Goal: Entertainment & Leisure: Consume media (video, audio)

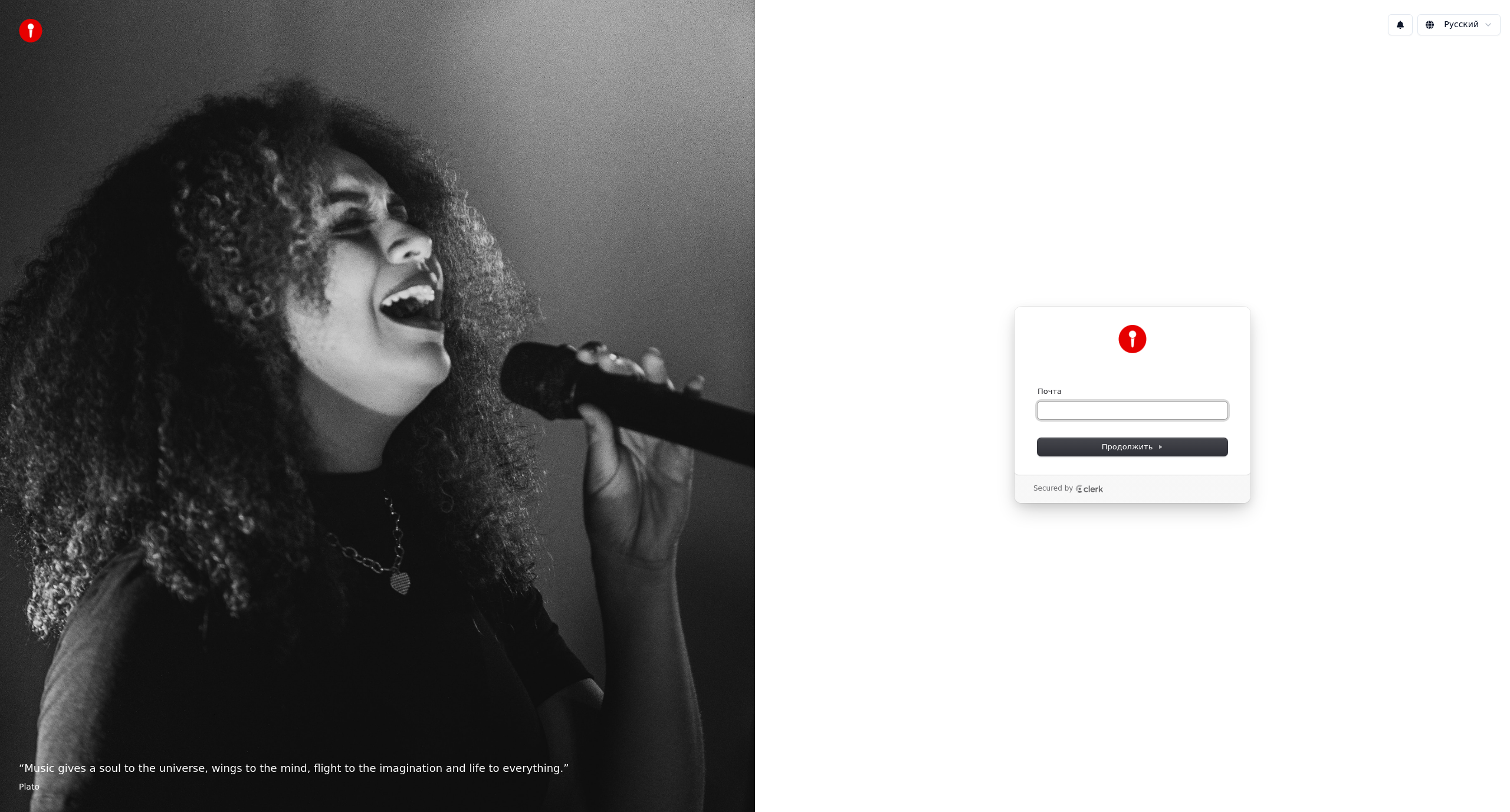
click at [1100, 412] on input "Почта" at bounding box center [1132, 410] width 190 height 18
click at [1138, 456] on div "**********" at bounding box center [1132, 390] width 237 height 169
click at [1140, 450] on span "Продолжить" at bounding box center [1133, 447] width 62 height 11
type input "**********"
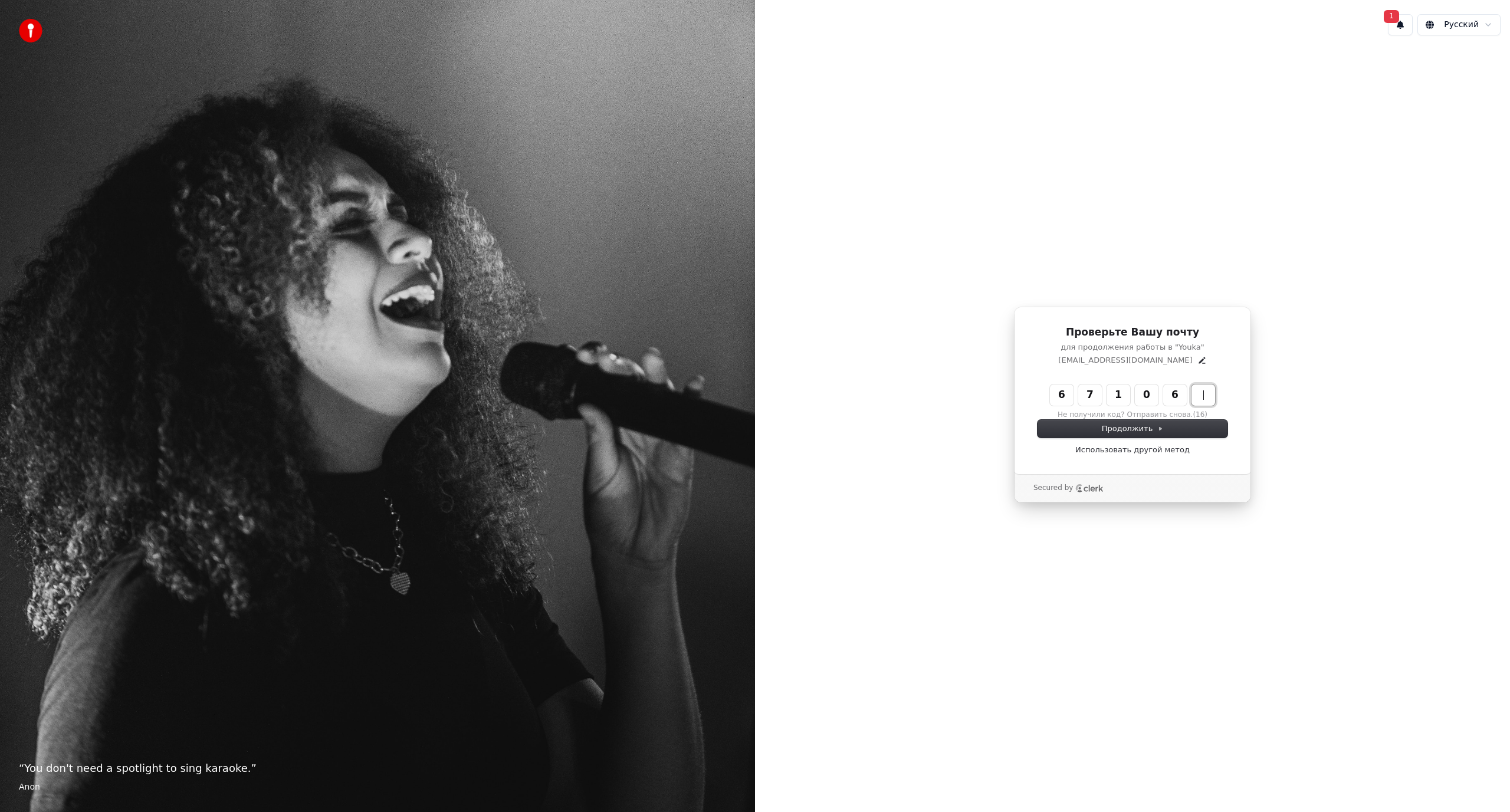
type input "******"
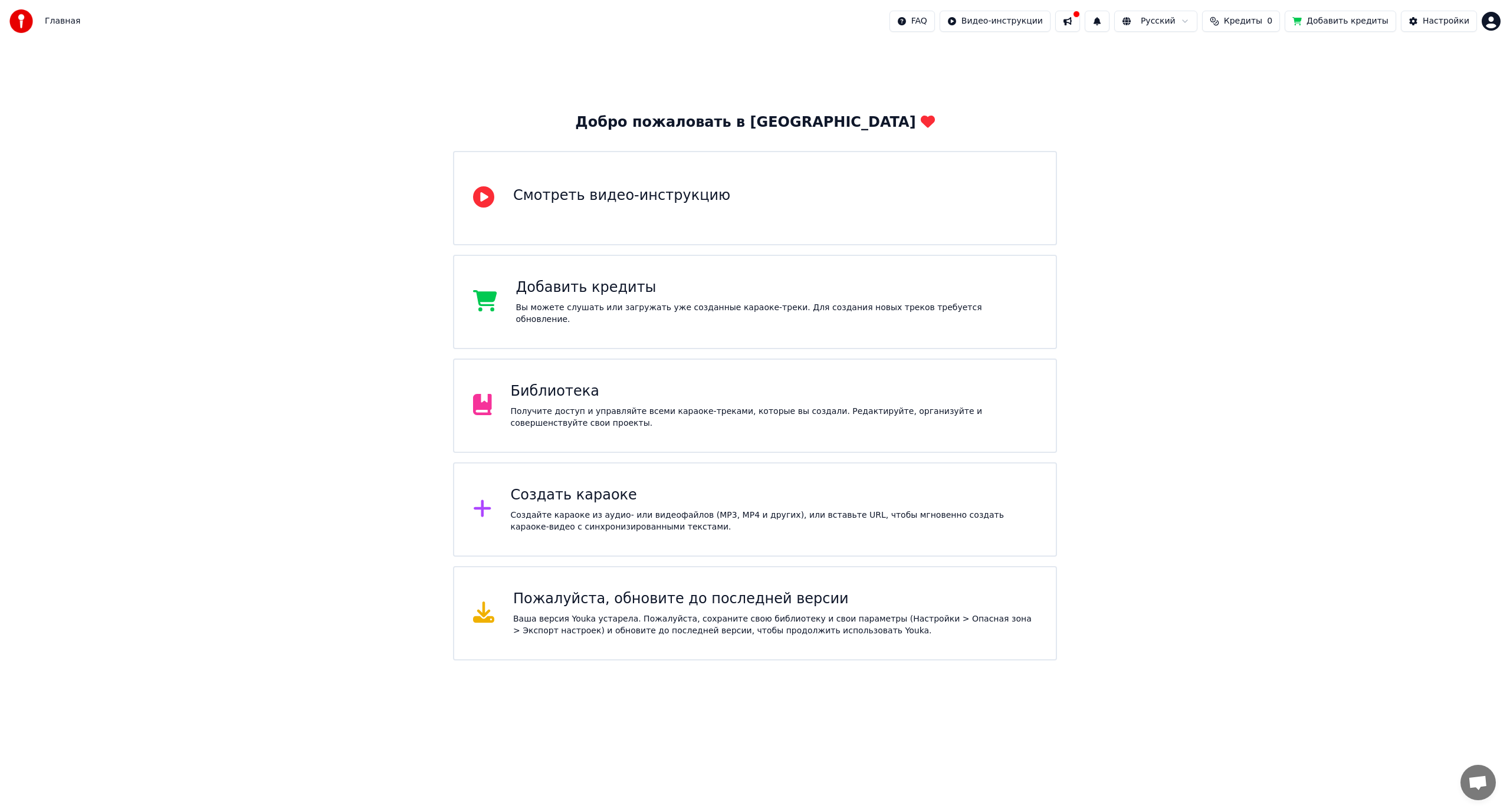
click at [613, 430] on div "Библиотека Получите доступ и управляйте всеми караоке-треками, которые вы созда…" at bounding box center [755, 406] width 604 height 94
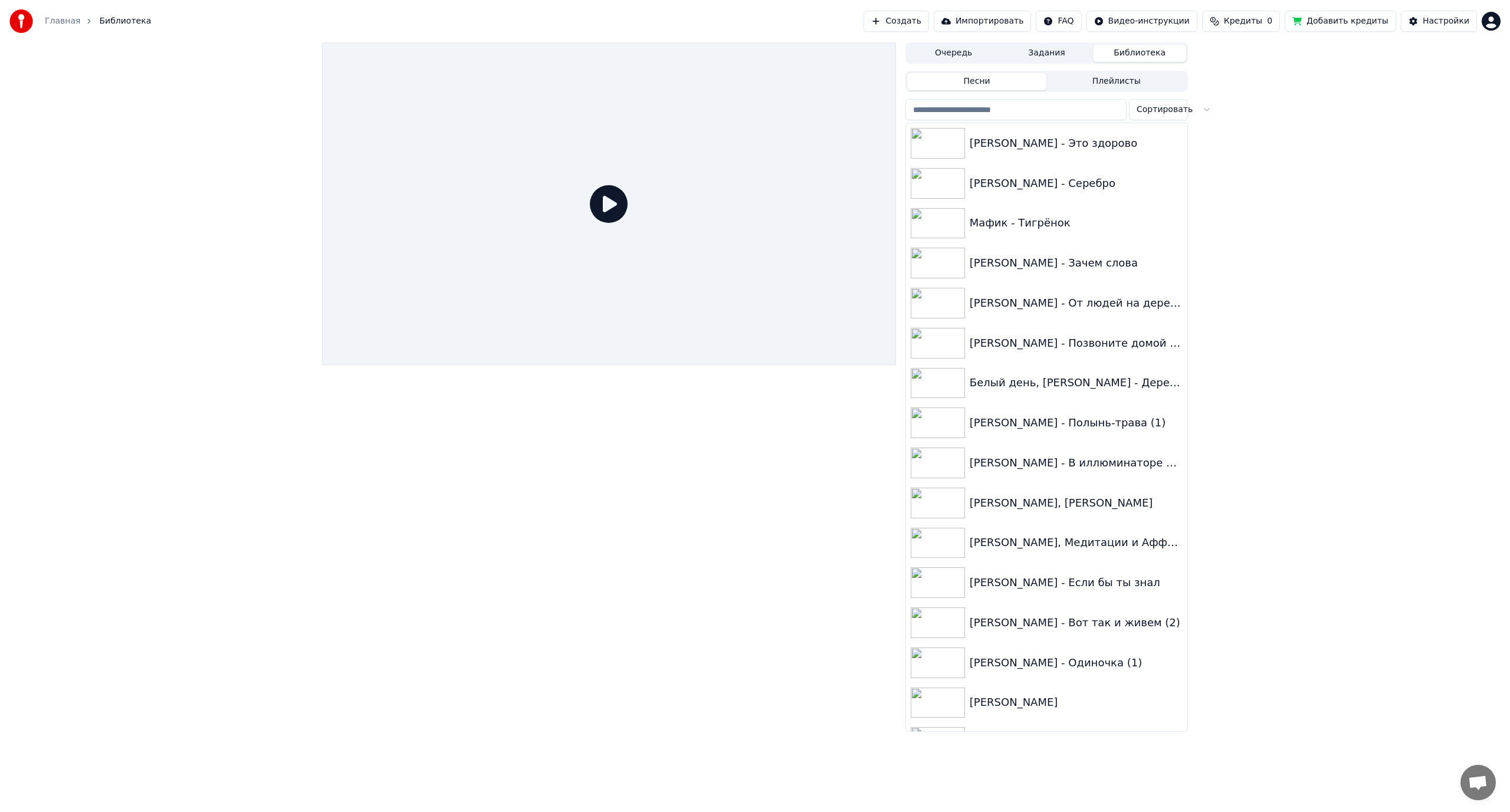
click at [1238, 297] on div "Очередь Задания Библиотека Песни Плейлисты Сортировать [PERSON_NAME] - Это здор…" at bounding box center [755, 387] width 1510 height 690
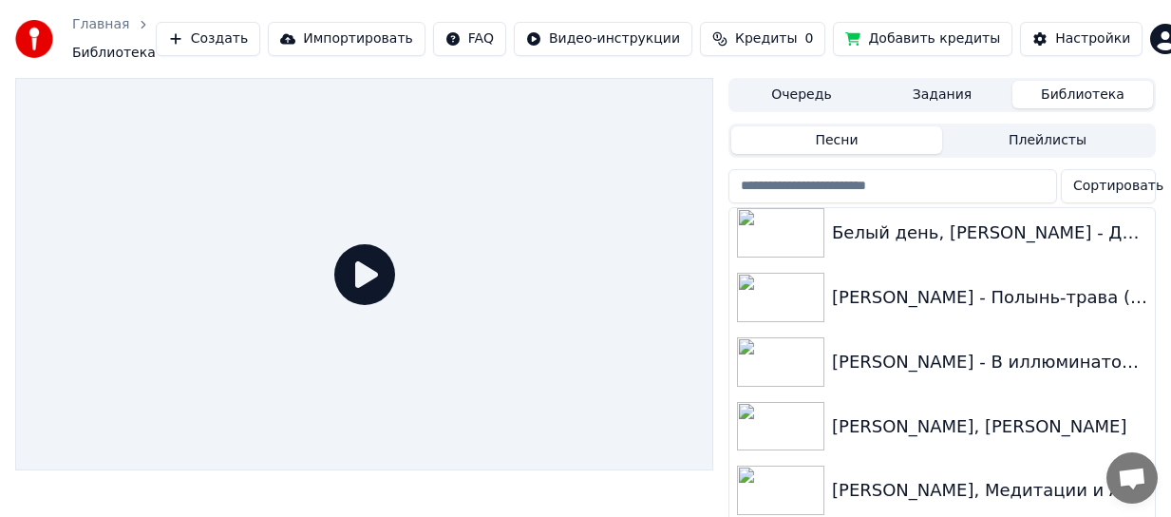
scroll to position [380, 0]
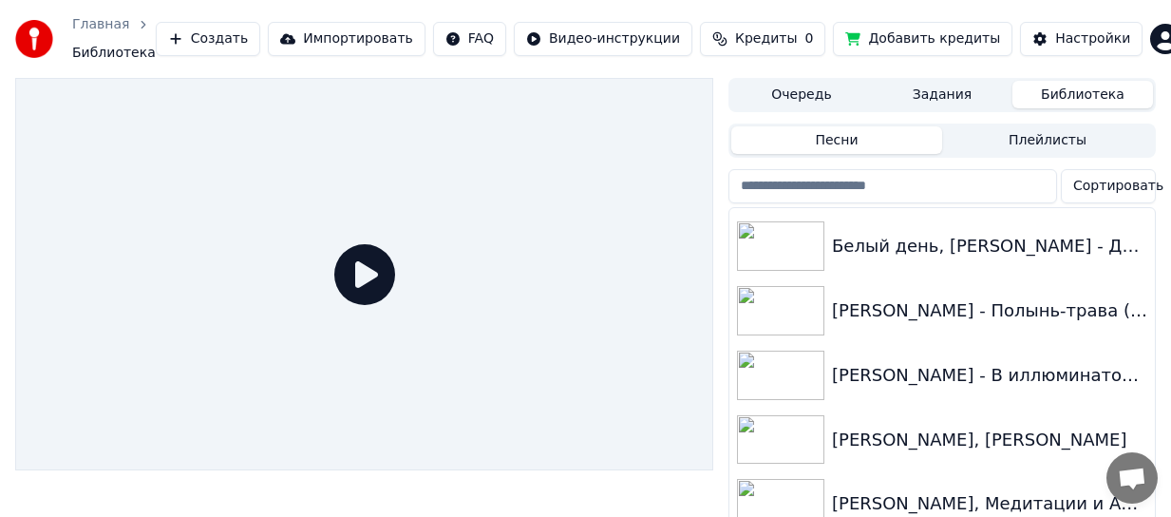
click at [828, 182] on input "search" at bounding box center [893, 186] width 329 height 34
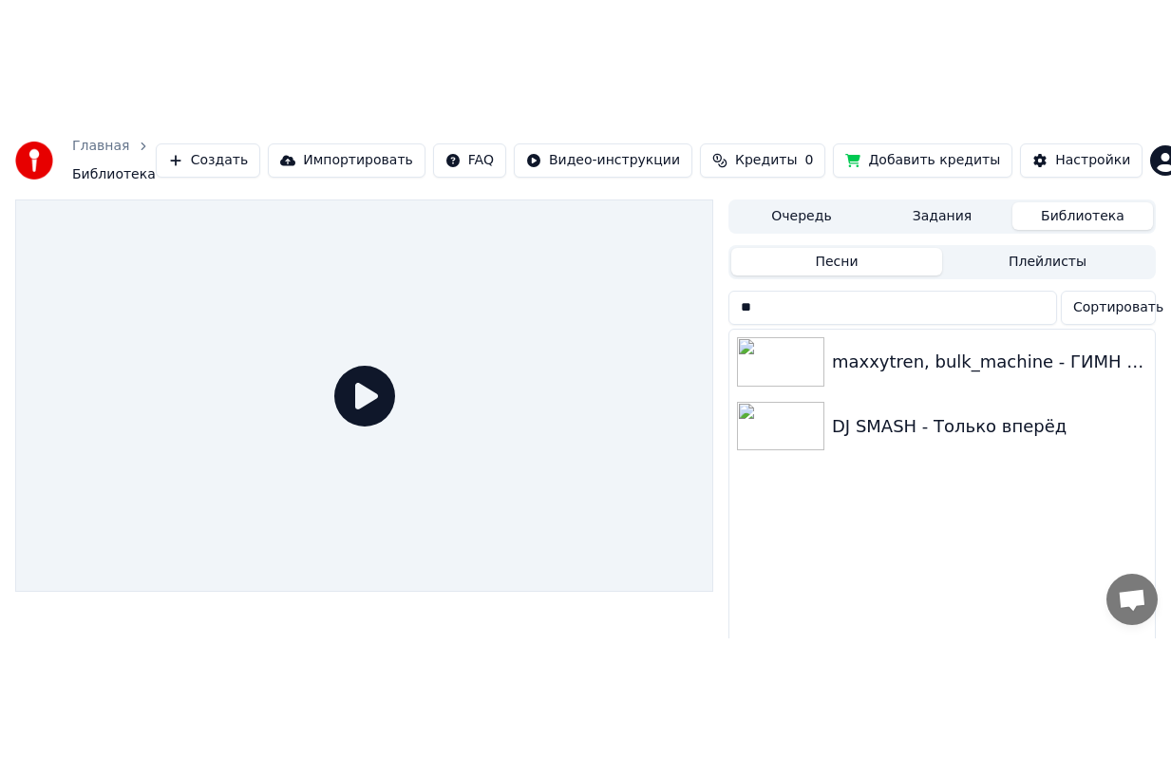
scroll to position [0, 0]
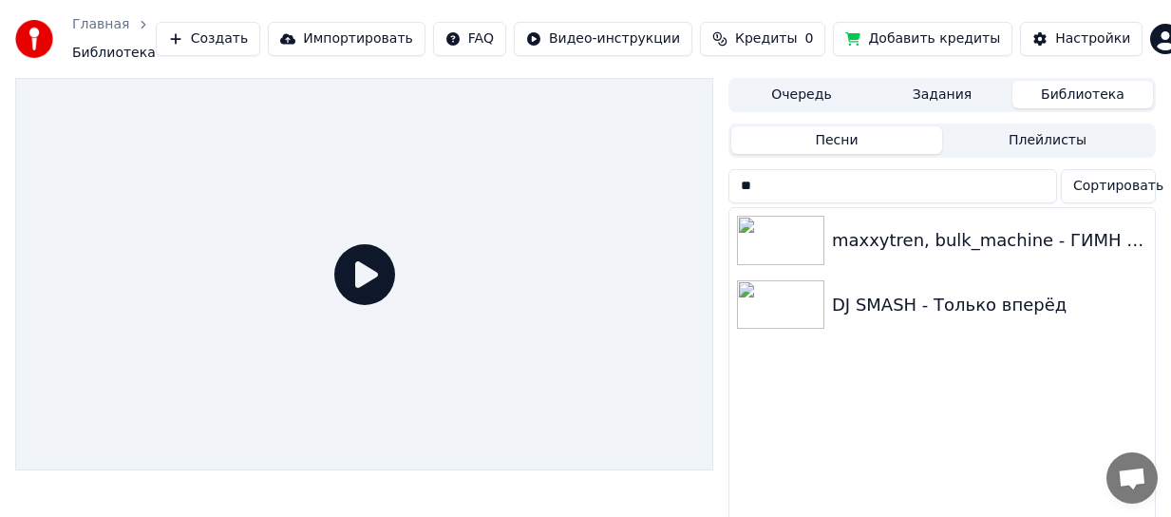
type input "*"
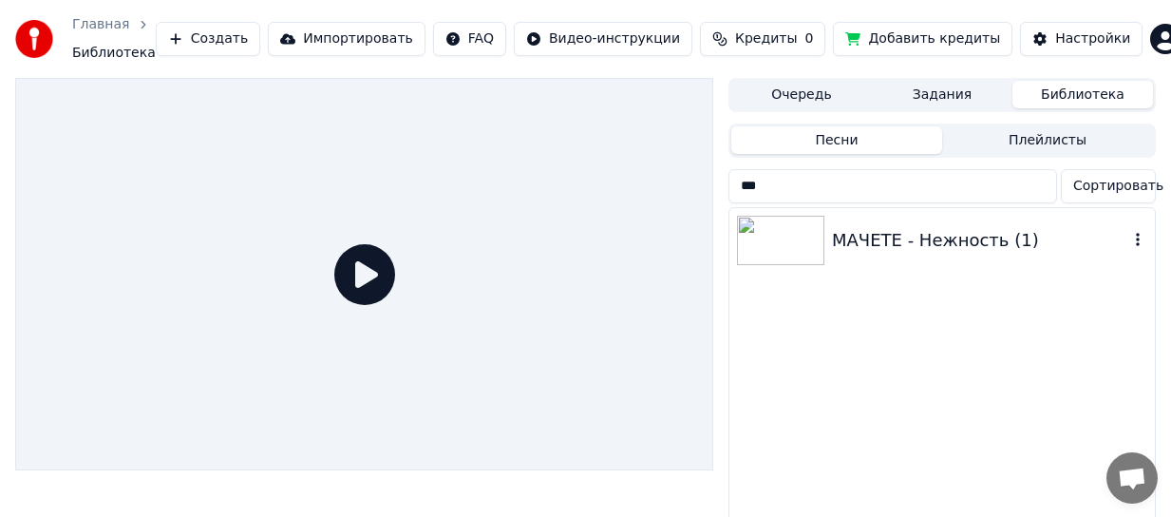
click at [806, 251] on img at bounding box center [780, 240] width 87 height 49
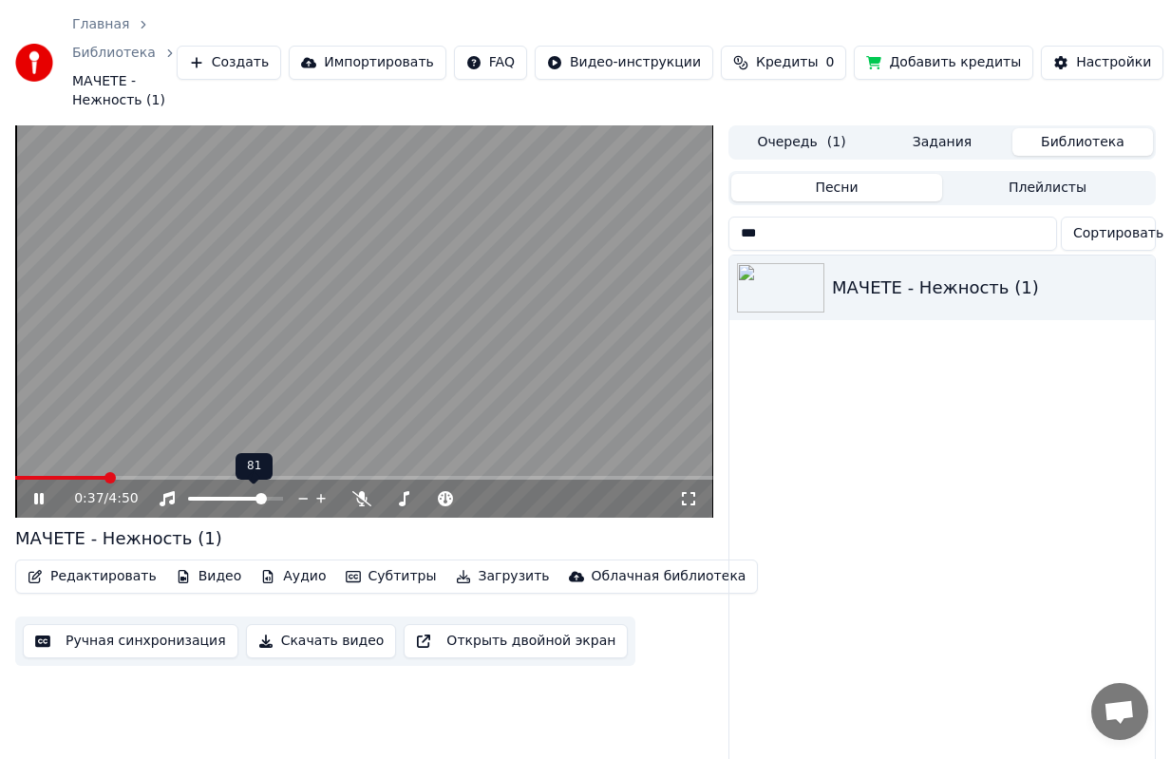
click at [265, 500] on span at bounding box center [261, 498] width 11 height 11
click at [253, 498] on span at bounding box center [250, 498] width 11 height 11
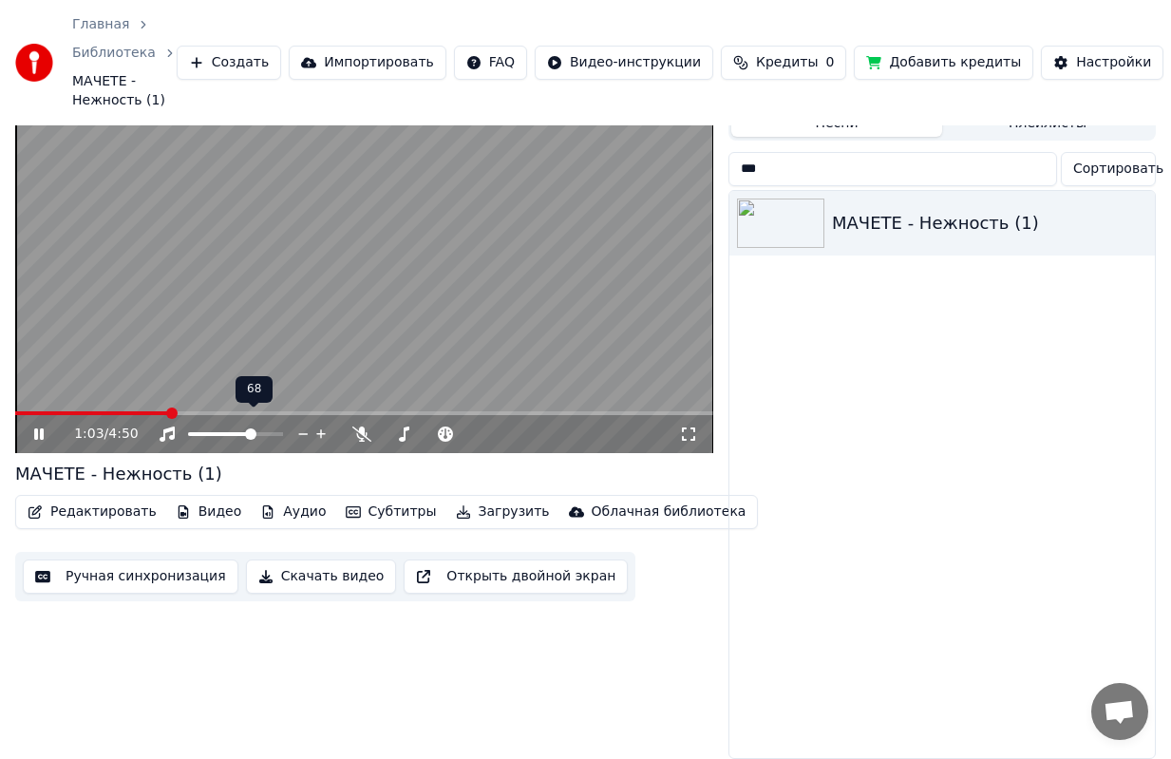
scroll to position [77, 0]
click at [242, 428] on span at bounding box center [240, 433] width 11 height 11
click at [235, 428] on span at bounding box center [234, 433] width 11 height 11
click at [221, 428] on span at bounding box center [223, 433] width 11 height 11
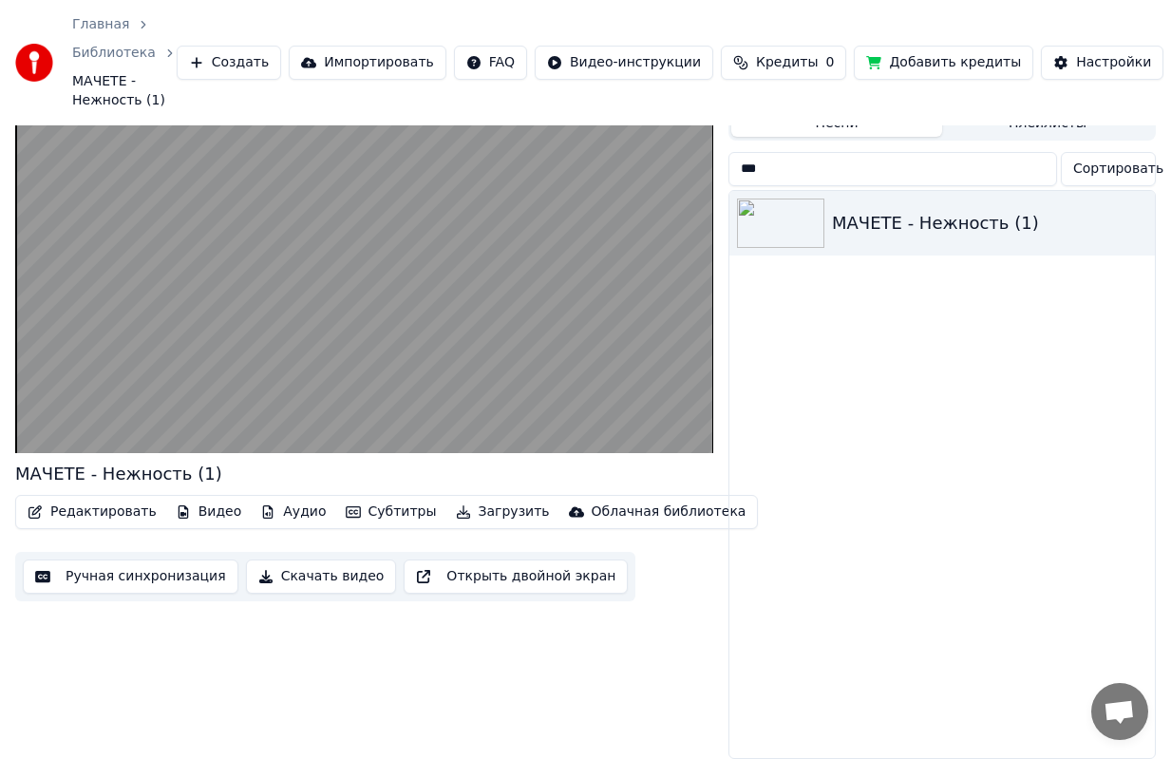
click at [936, 153] on input "***" at bounding box center [893, 169] width 329 height 34
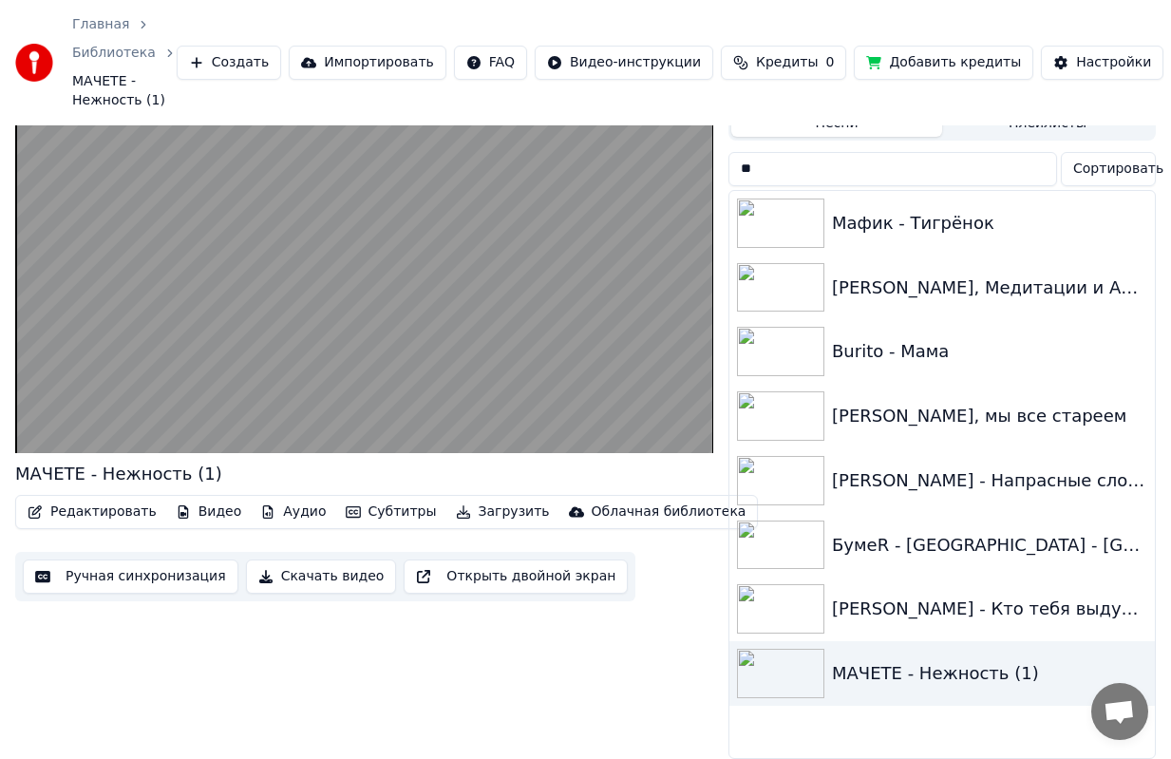
type input "*"
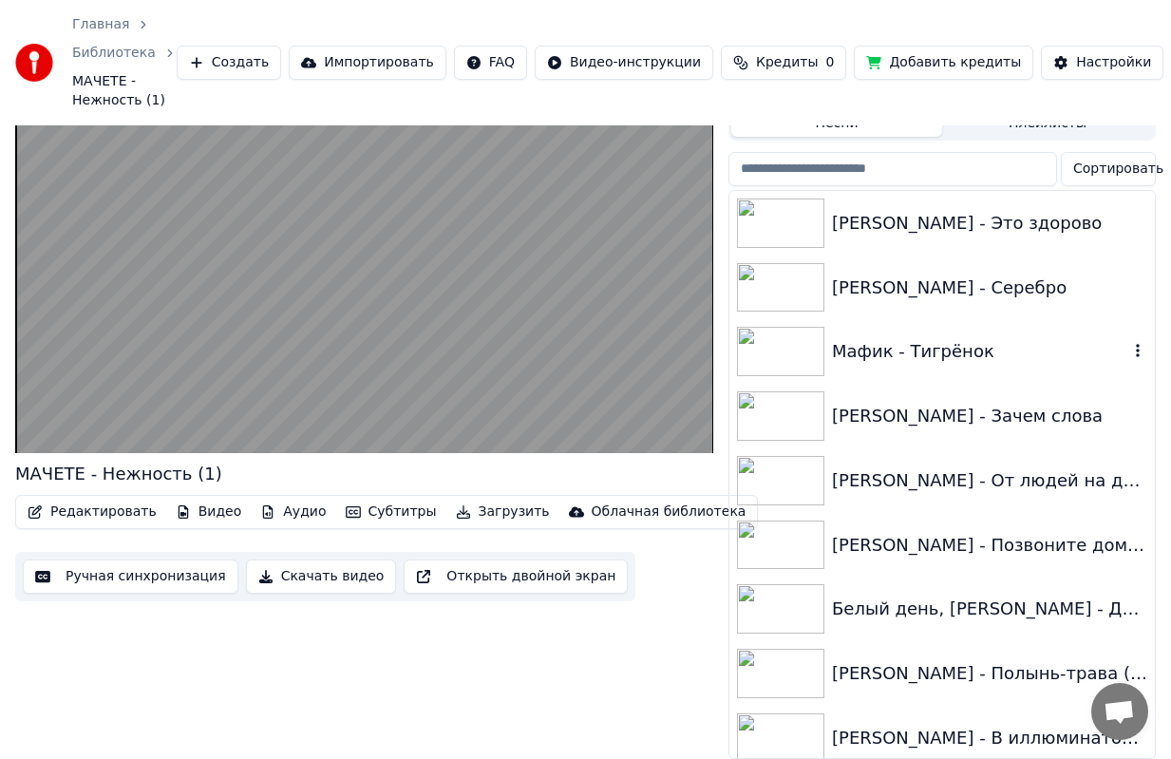
click at [885, 341] on div "Мафик - Тигрёнок" at bounding box center [980, 351] width 296 height 27
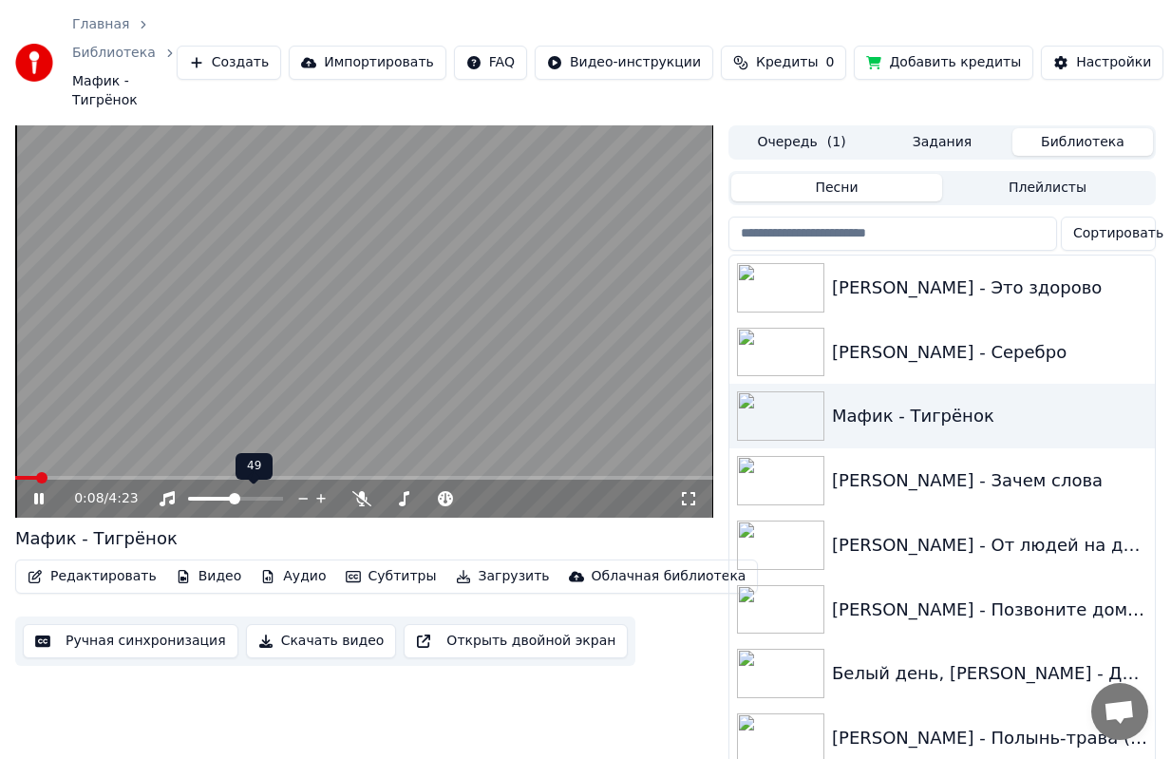
click at [235, 497] on span at bounding box center [234, 498] width 11 height 11
click at [223, 493] on span at bounding box center [224, 498] width 11 height 11
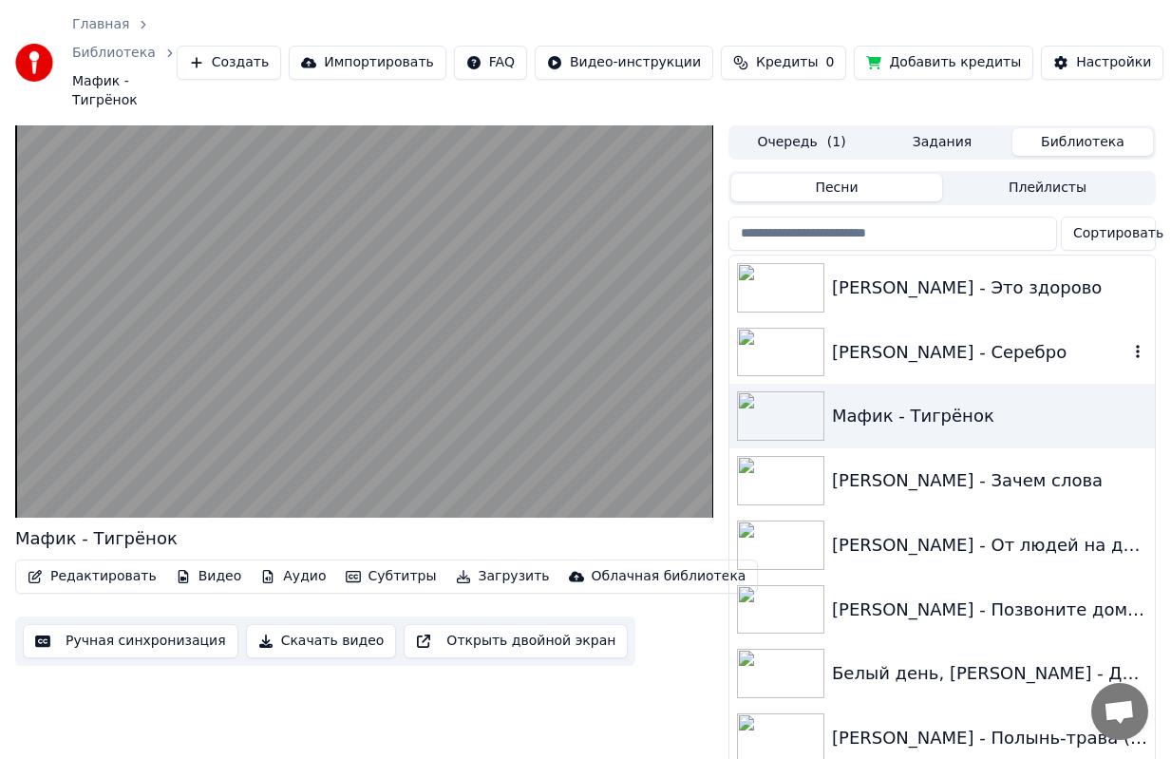
click at [786, 358] on img at bounding box center [780, 352] width 87 height 49
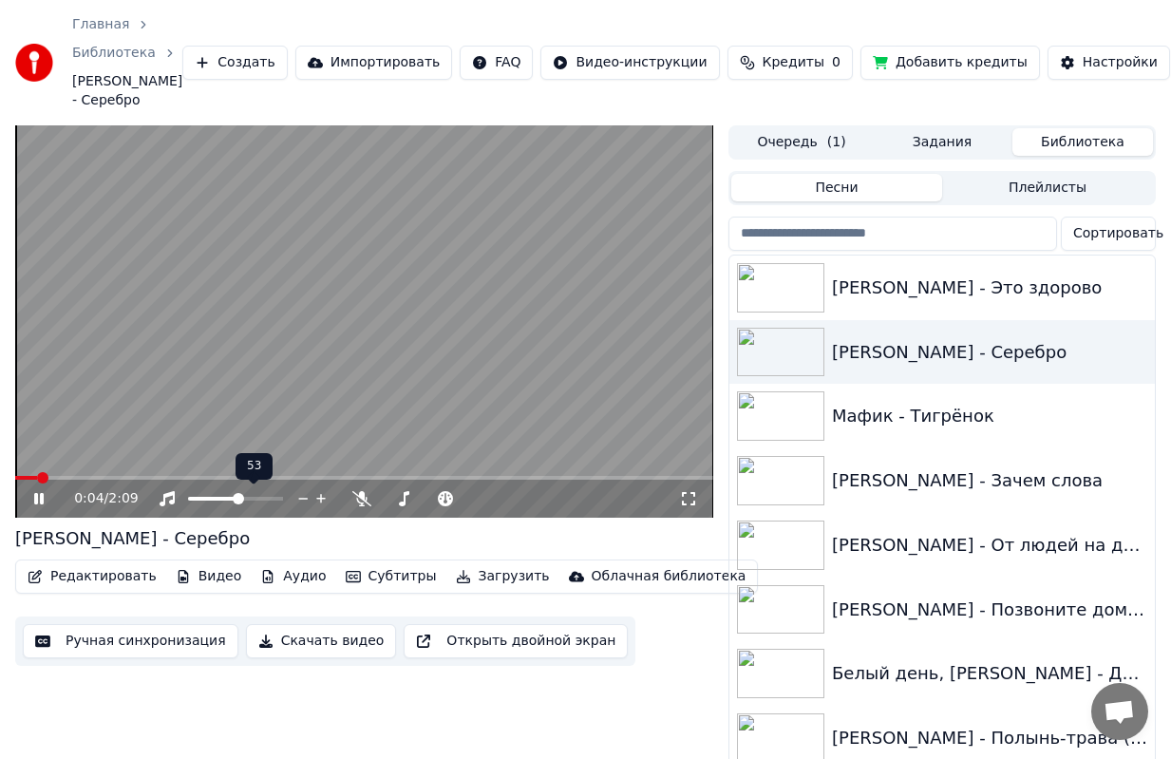
click at [238, 500] on span at bounding box center [238, 498] width 11 height 11
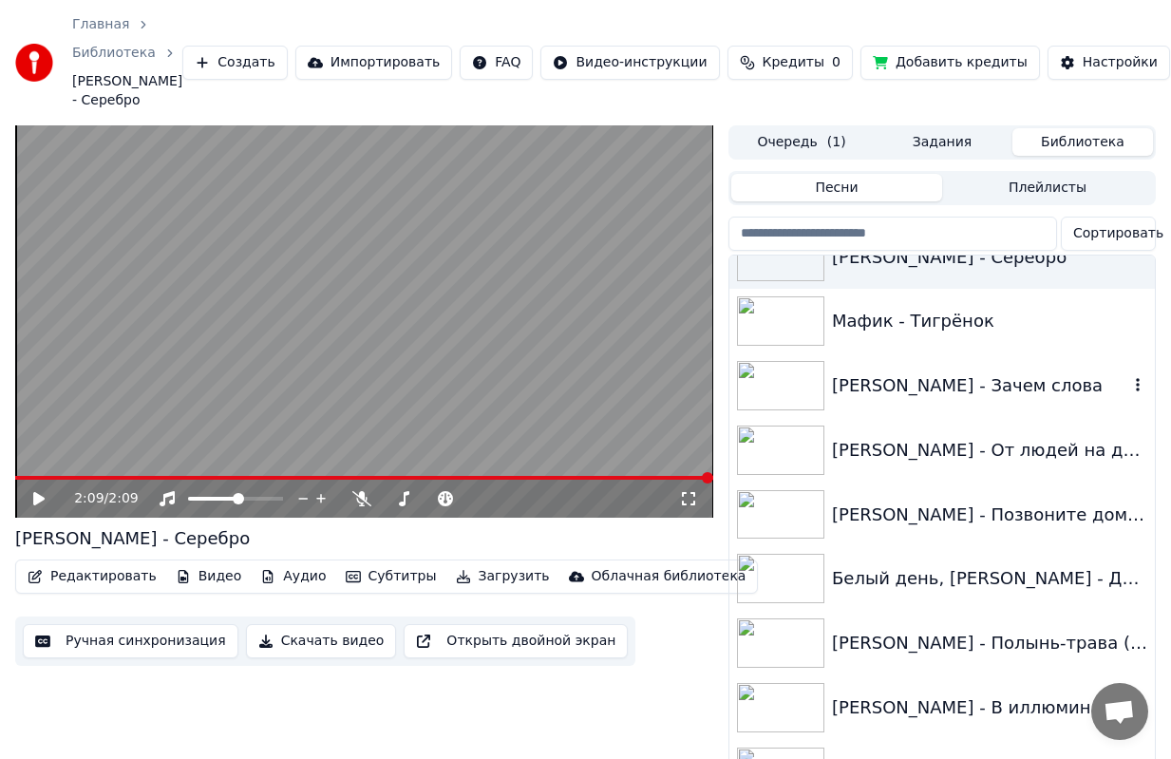
scroll to position [190, 0]
